Goal: Navigation & Orientation: Find specific page/section

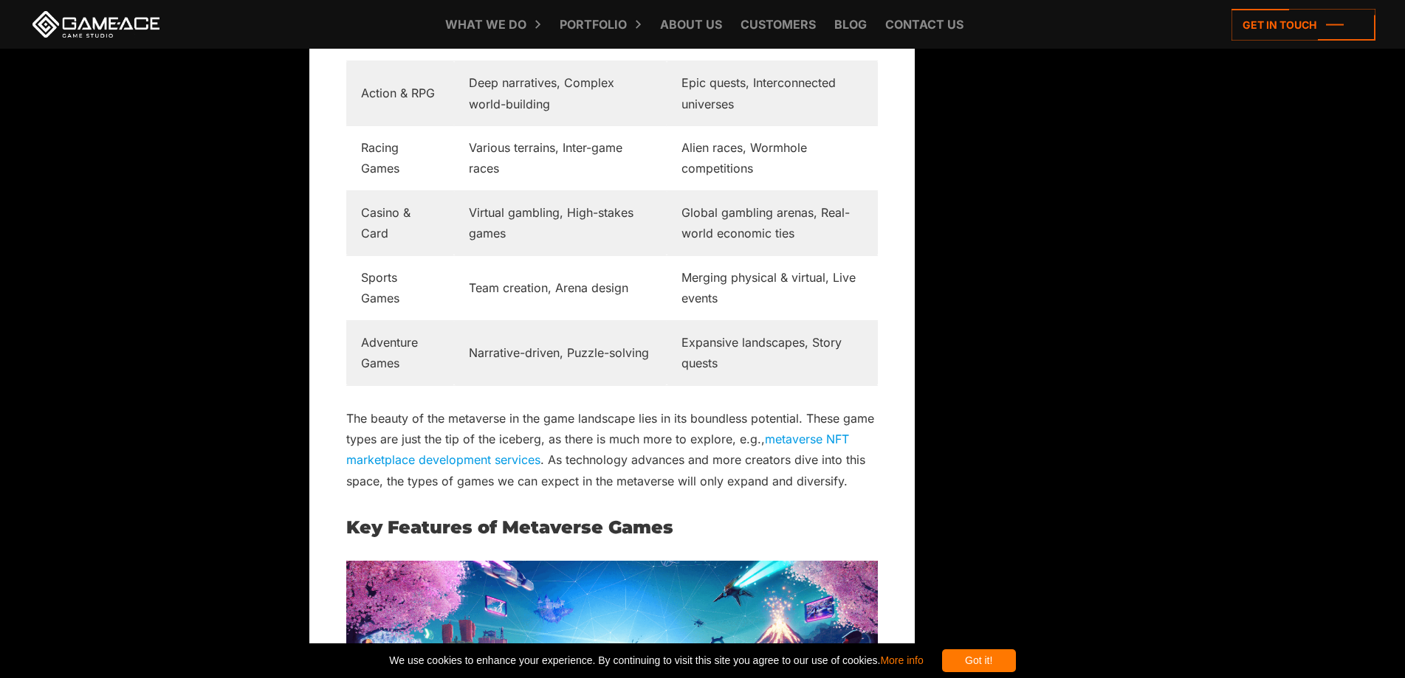
scroll to position [0, 137]
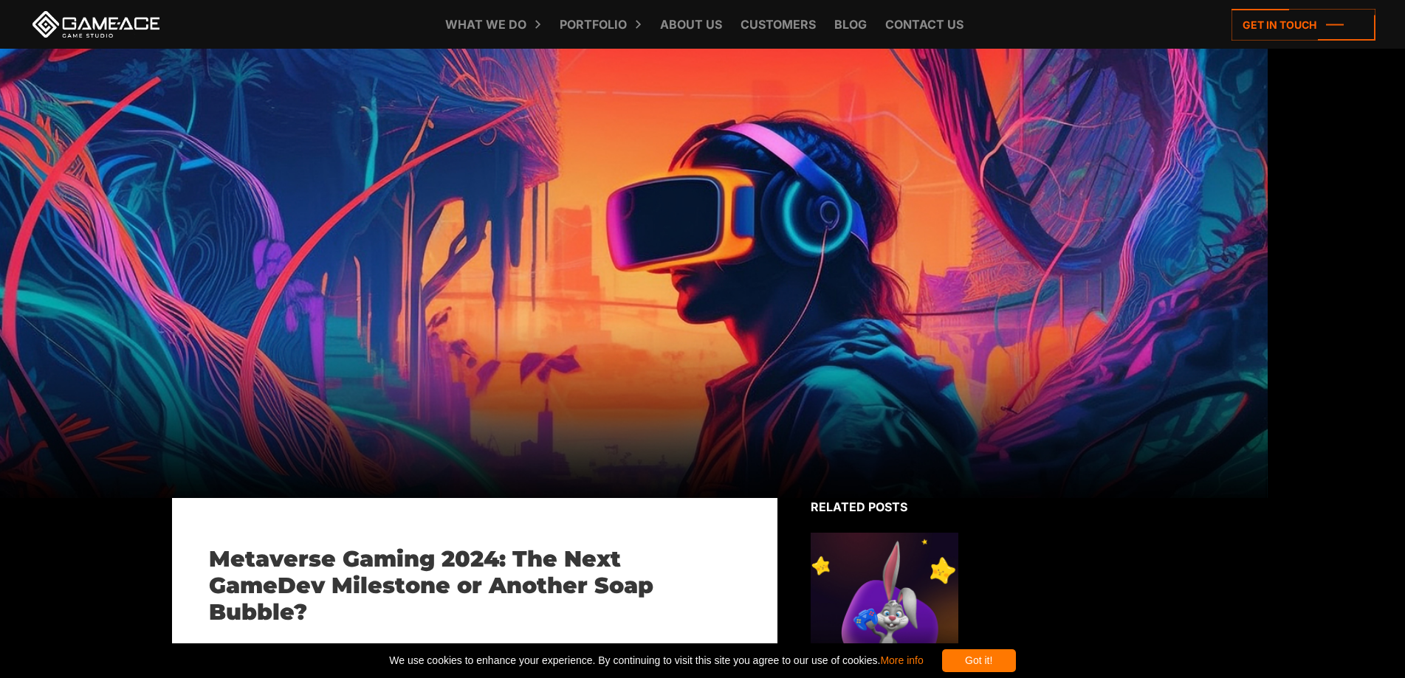
click at [709, 167] on div at bounding box center [565, 273] width 1405 height 449
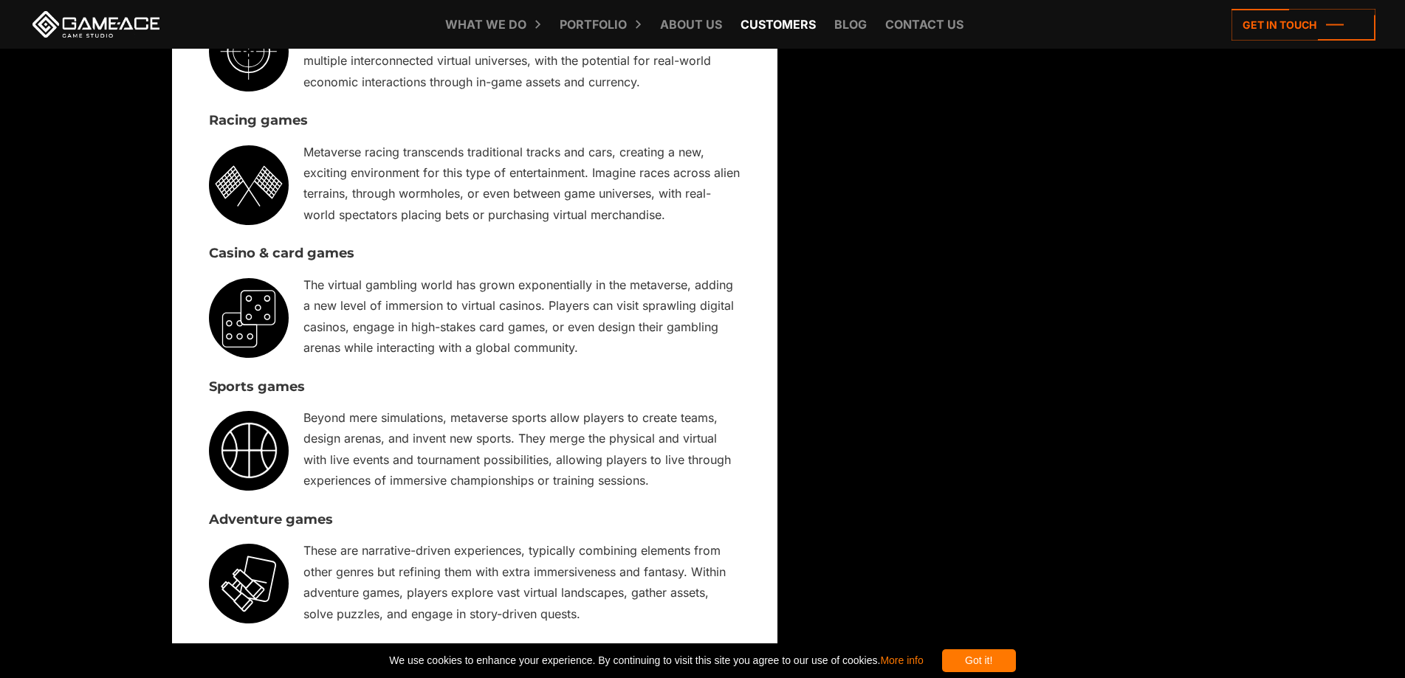
scroll to position [0, 72]
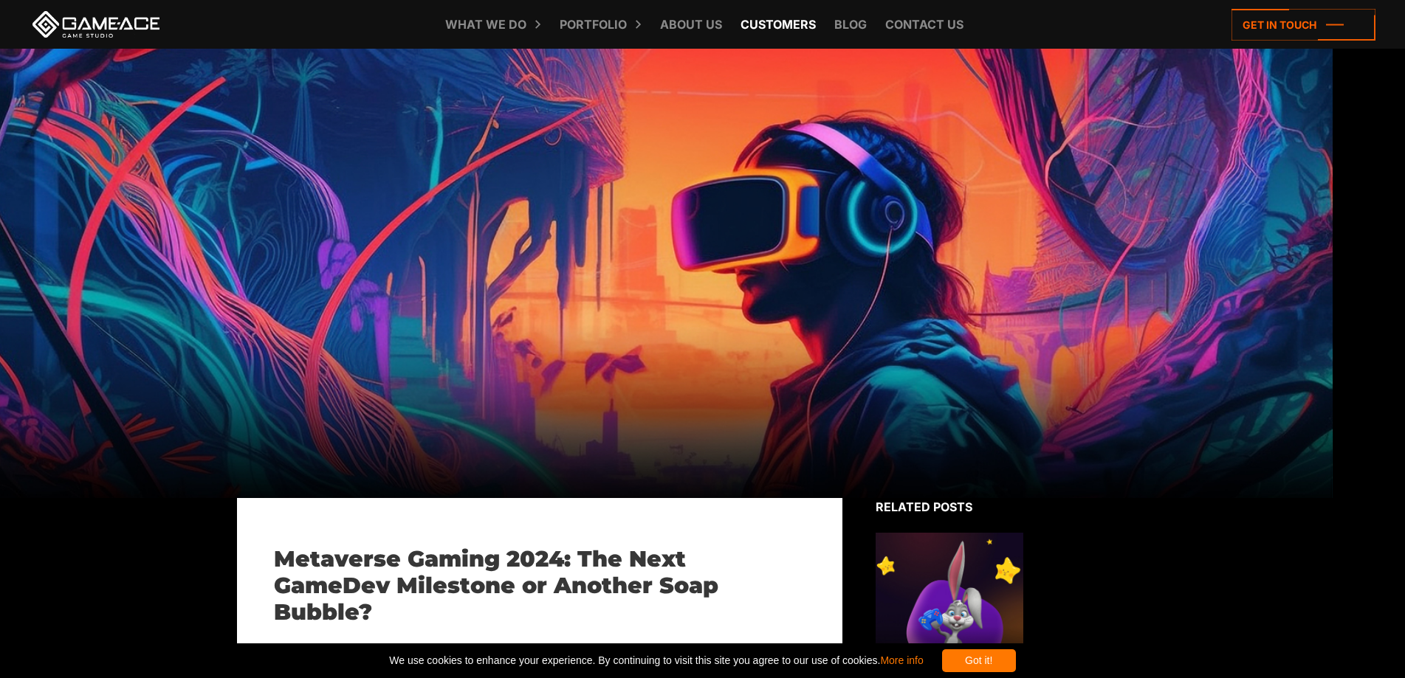
click at [709, 25] on link "About Us" at bounding box center [690, 24] width 77 height 49
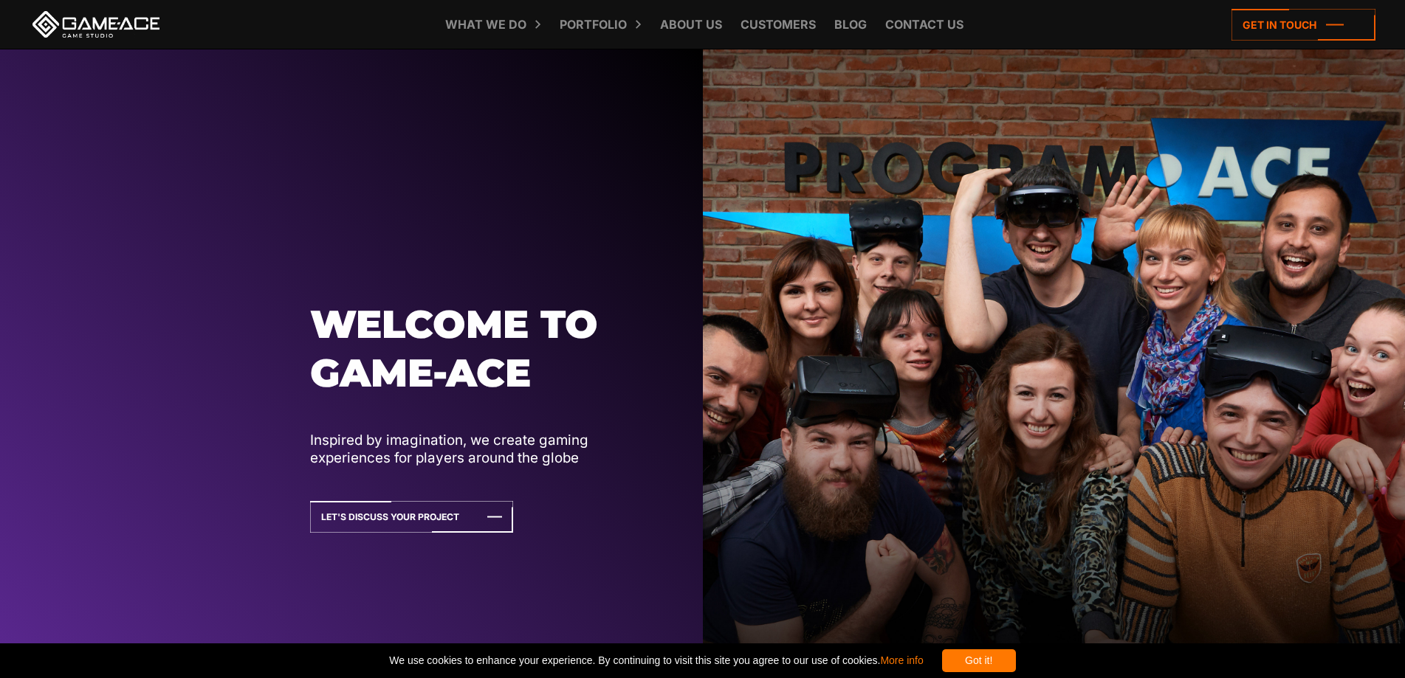
click at [914, 655] on link "More info" at bounding box center [901, 661] width 43 height 12
